Goal: Information Seeking & Learning: Learn about a topic

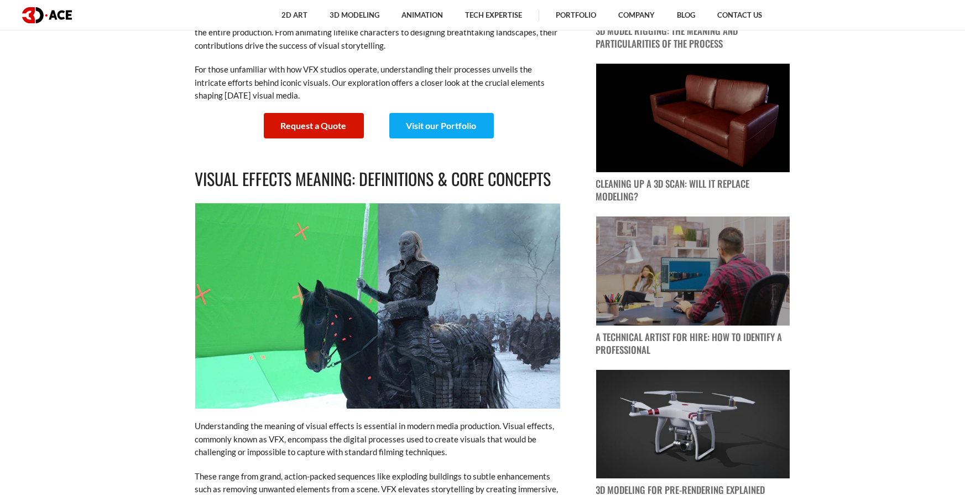
scroll to position [662, 0]
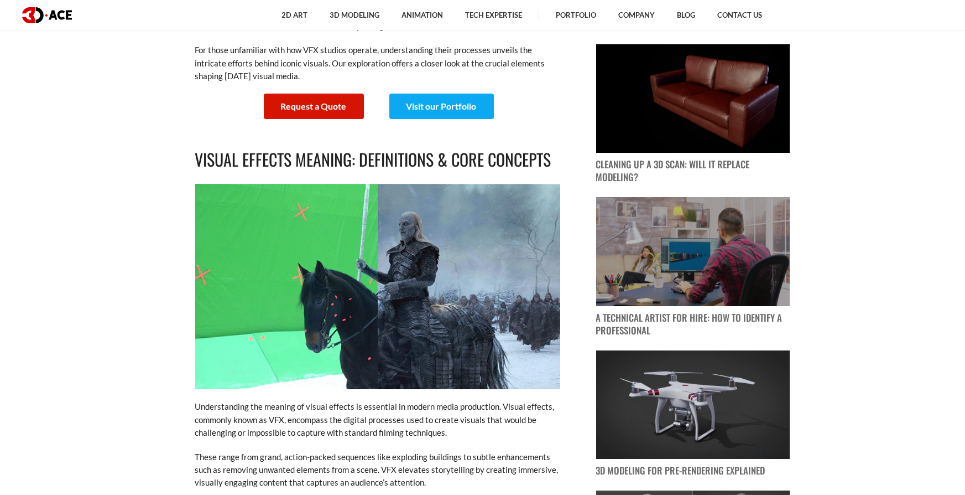
click at [412, 249] on img at bounding box center [377, 286] width 365 height 205
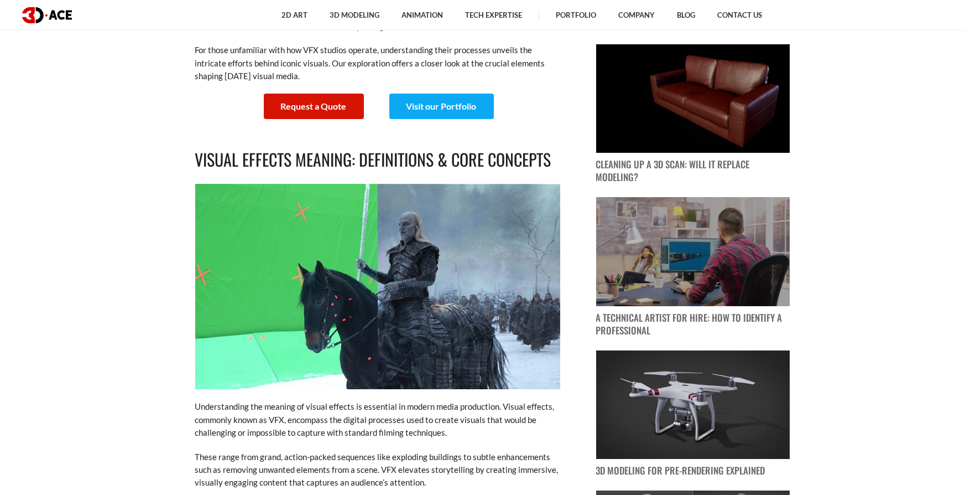
click at [412, 249] on img at bounding box center [377, 286] width 365 height 205
